Goal: Transaction & Acquisition: Obtain resource

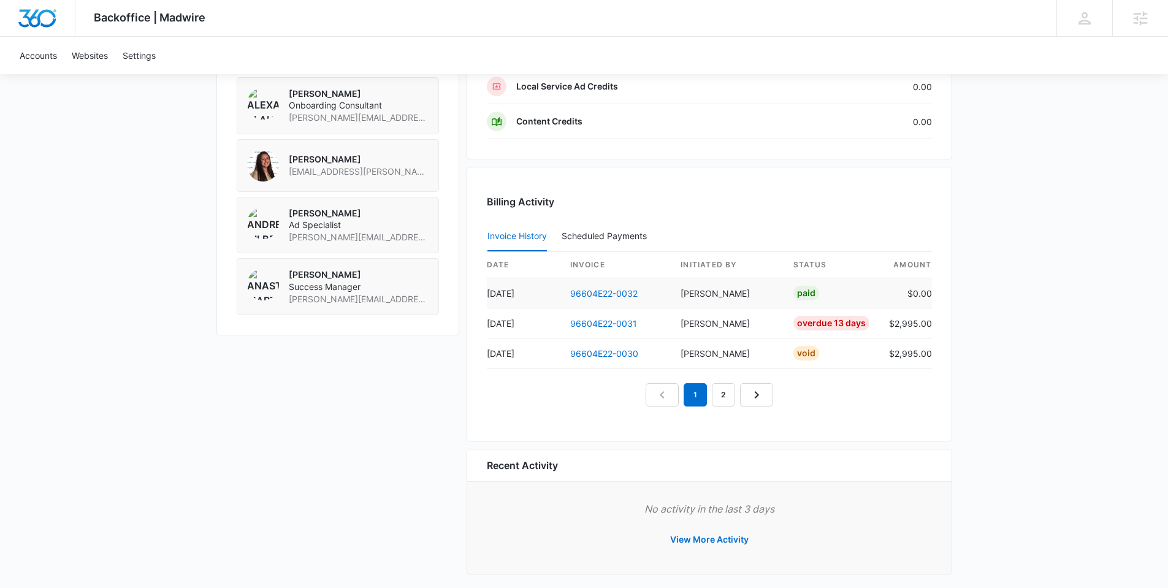
scroll to position [1000, 0]
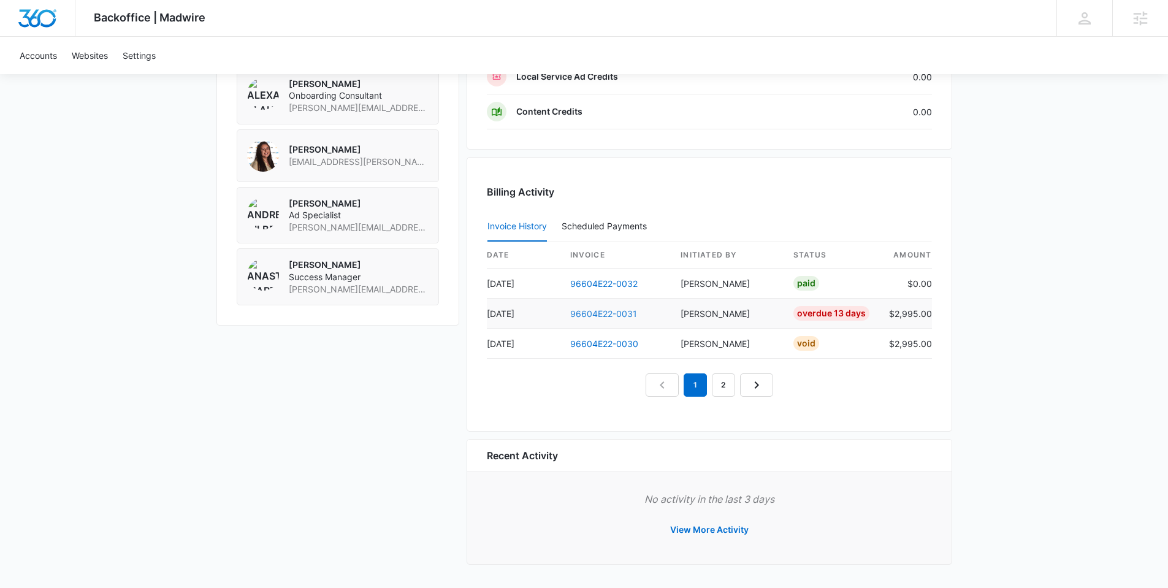
click at [606, 316] on link "96604E22-0031" at bounding box center [603, 313] width 67 height 10
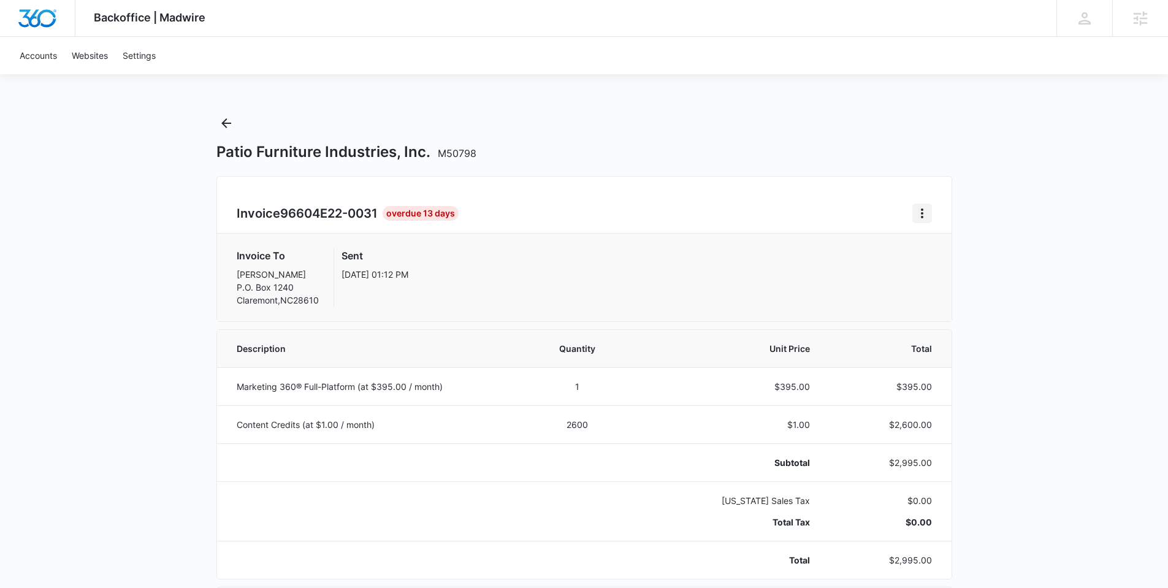
click at [923, 216] on icon "Home" at bounding box center [922, 213] width 15 height 15
click at [935, 242] on link "Download Invoice" at bounding box center [963, 247] width 71 height 10
